Goal: Transaction & Acquisition: Obtain resource

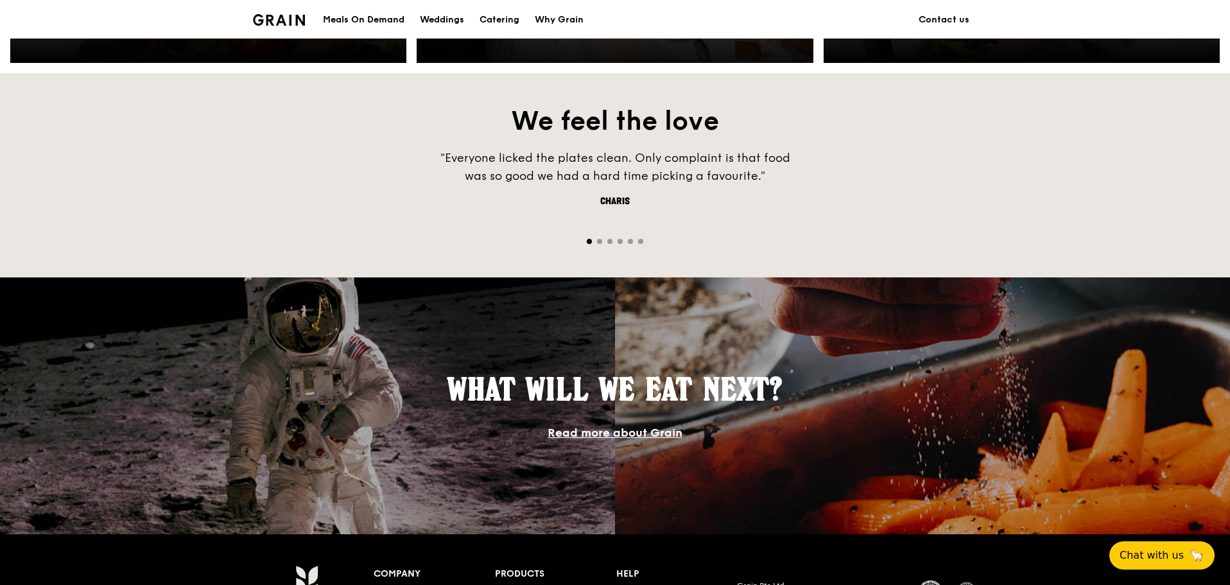
scroll to position [1072, 0]
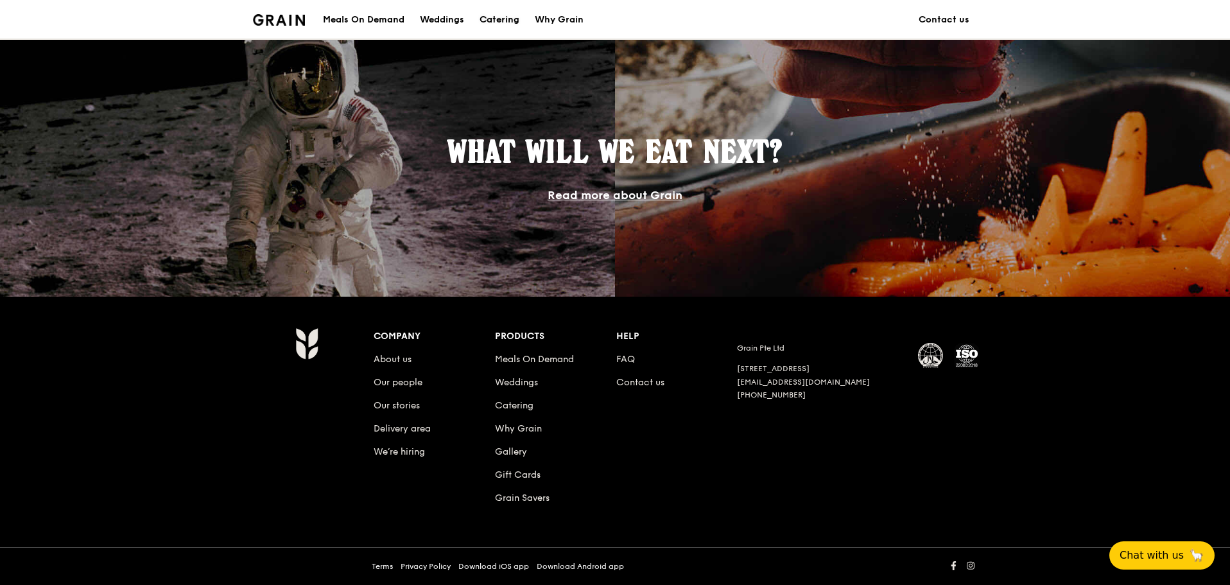
click at [503, 17] on div "Catering" at bounding box center [500, 20] width 40 height 39
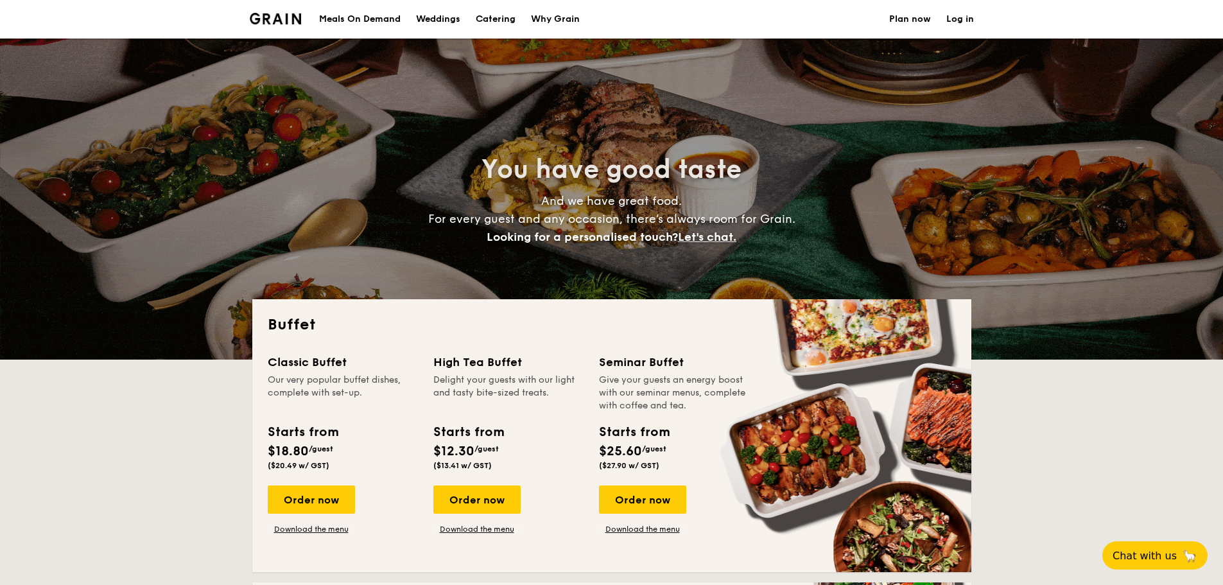
select select
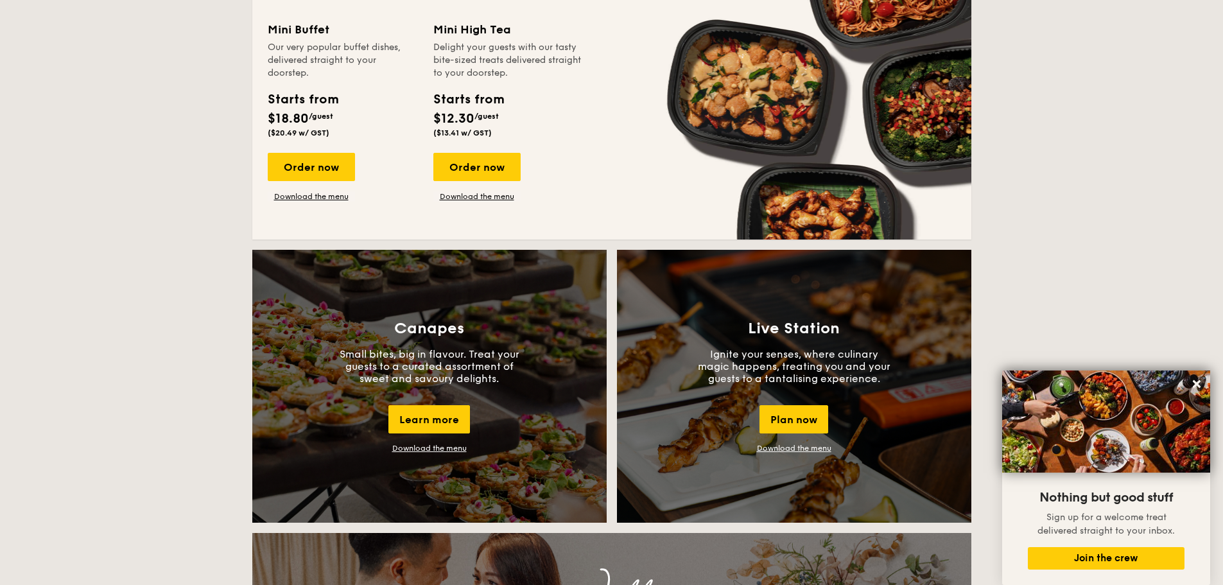
scroll to position [514, 0]
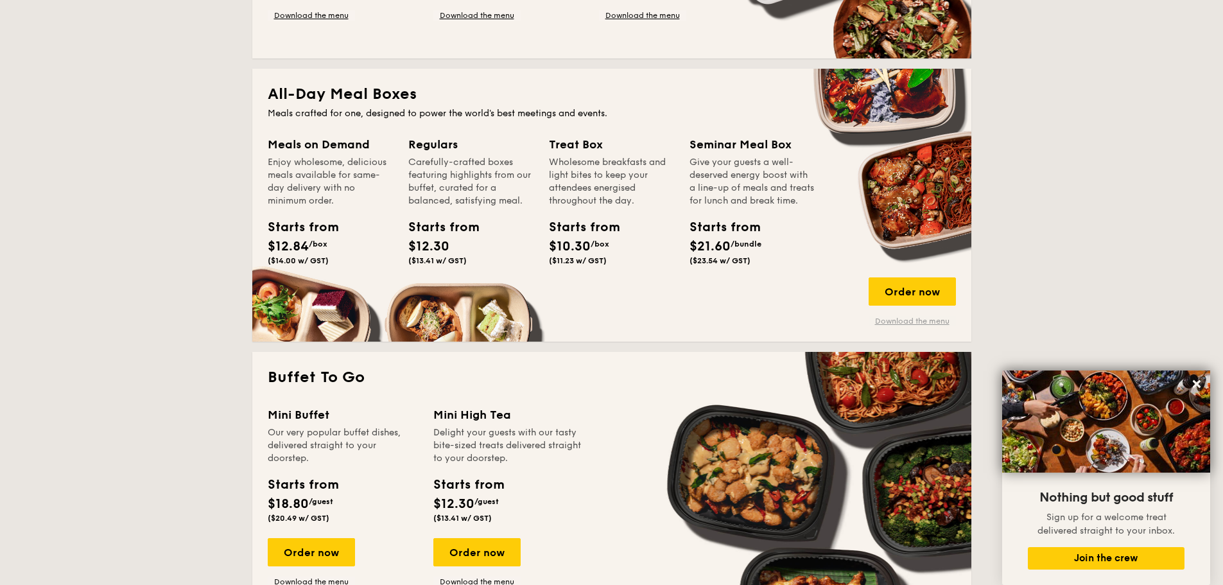
click at [898, 322] on link "Download the menu" at bounding box center [912, 321] width 87 height 10
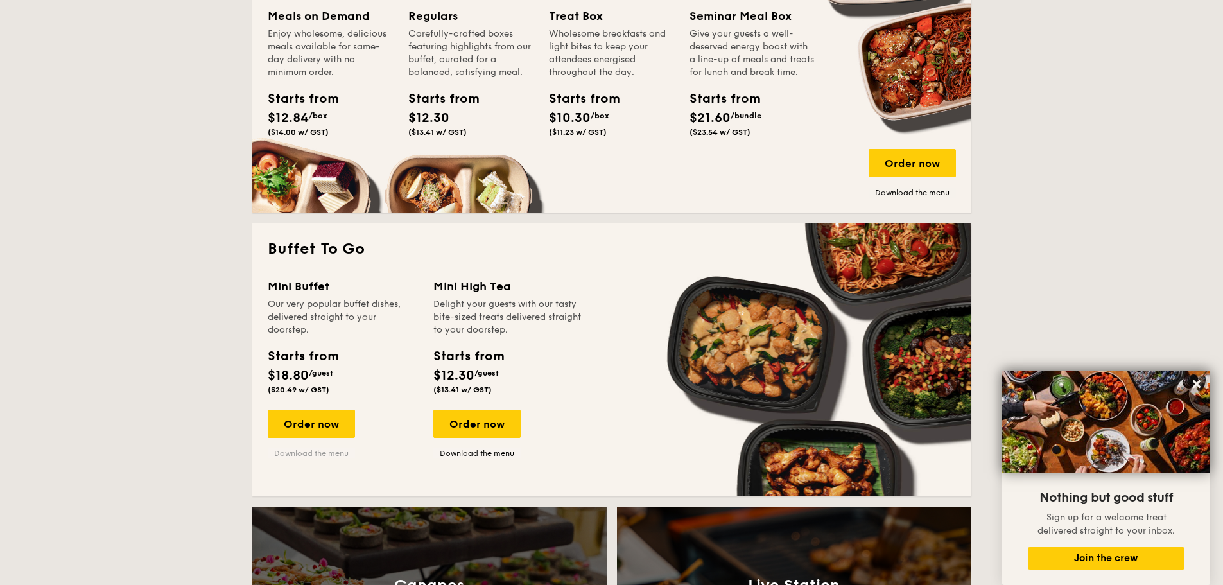
click at [328, 455] on link "Download the menu" at bounding box center [311, 453] width 87 height 10
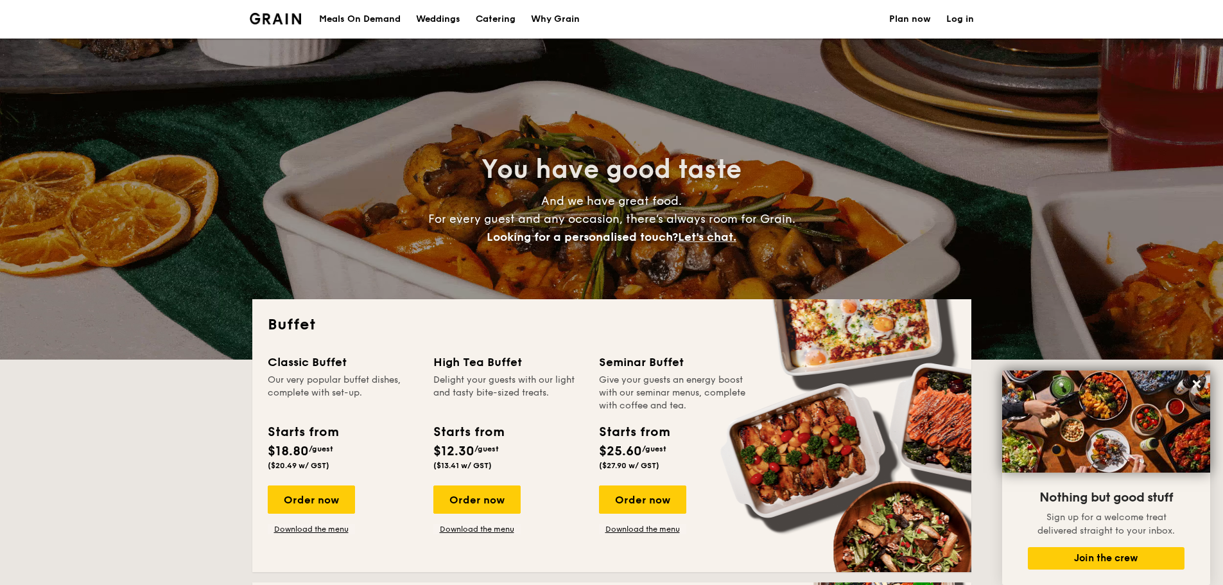
scroll to position [321, 0]
